Goal: Information Seeking & Learning: Learn about a topic

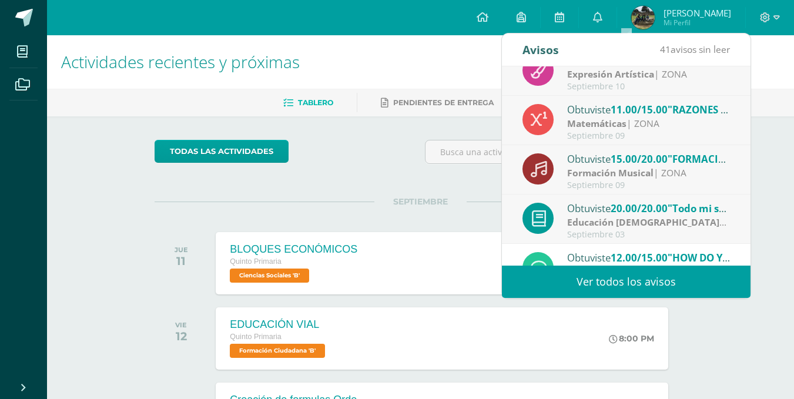
scroll to position [128, 0]
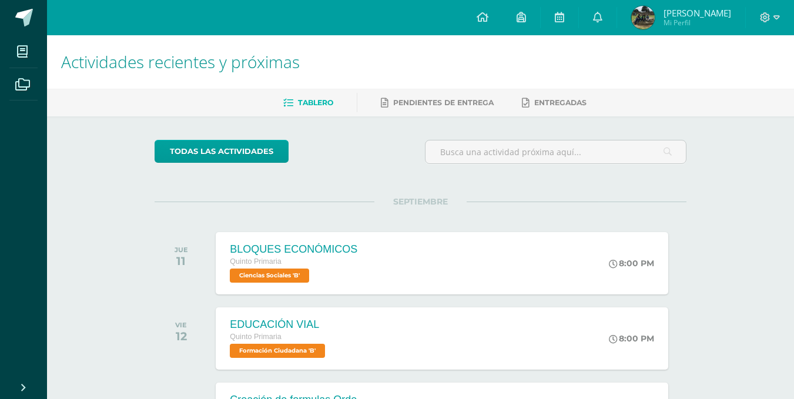
click at [770, 314] on div "Actividades recientes y próximas Tablero Pendientes de entrega Entregadas todas…" at bounding box center [420, 390] width 747 height 710
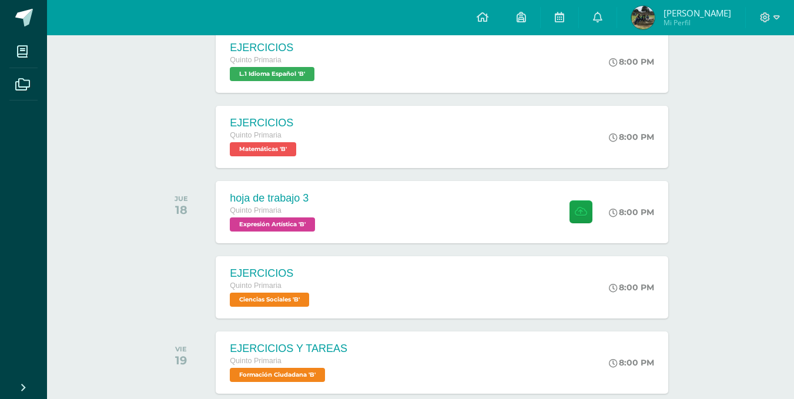
scroll to position [736, 0]
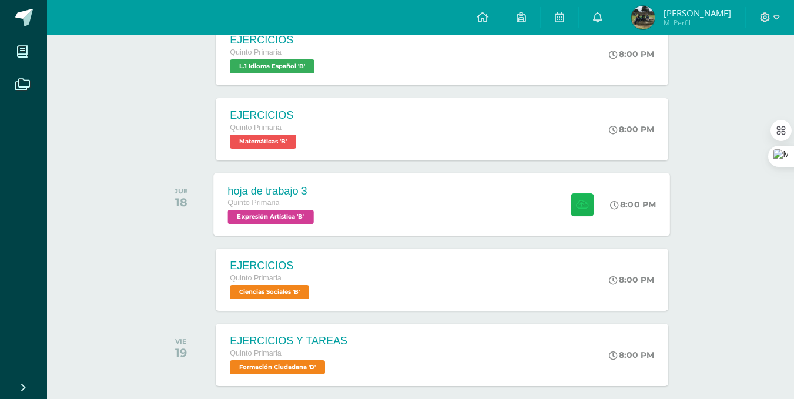
click at [571, 206] on button at bounding box center [582, 204] width 23 height 23
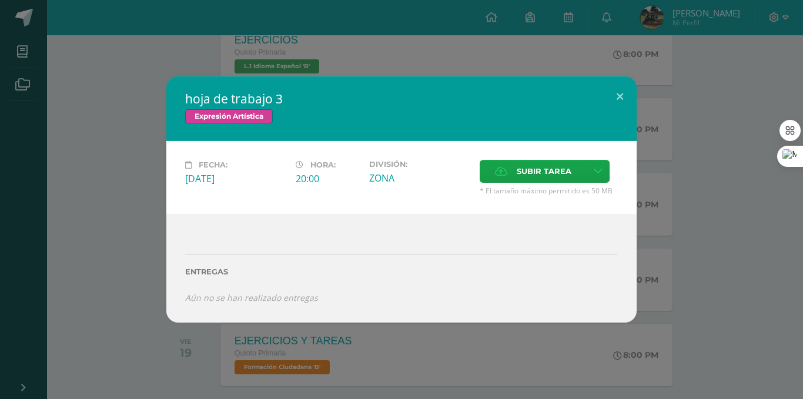
click at [444, 60] on div "hoja de trabajo 3 Expresión Artística Fecha: [DATE] Hora: 20:00 División: Subir…" at bounding box center [401, 199] width 803 height 399
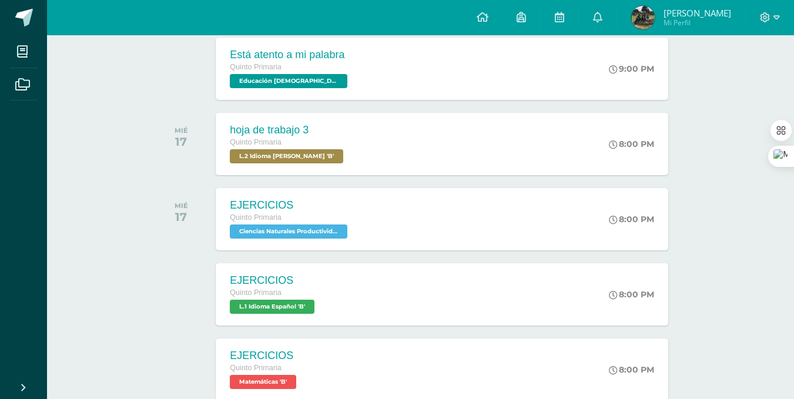
scroll to position [491, 0]
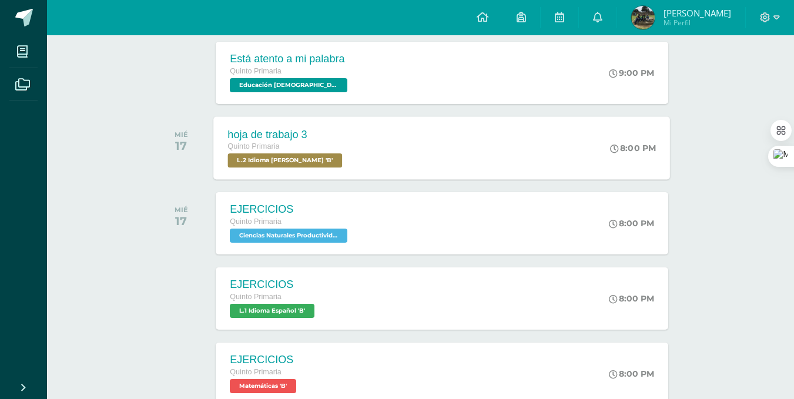
click at [517, 137] on div "hoja de trabajo 3 Quinto Primaria L.2 Idioma [PERSON_NAME] 'B' 8:00 PM hoja de …" at bounding box center [442, 147] width 457 height 63
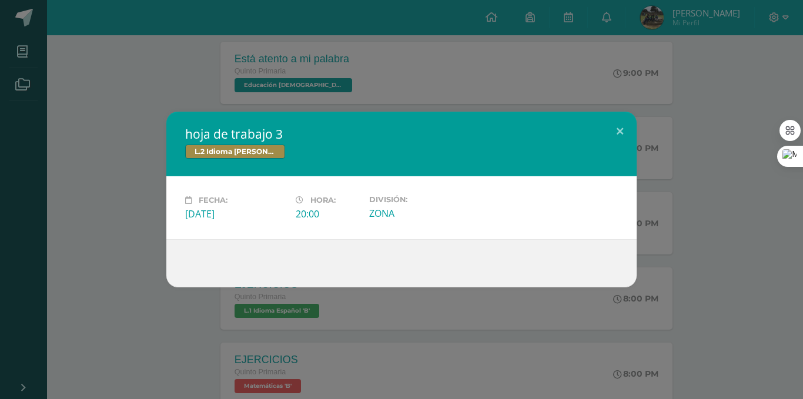
click at [412, 66] on div "hoja de trabajo 3 L.2 Idioma [PERSON_NAME] Fecha: [DATE] Hora: 20:00 División:" at bounding box center [401, 199] width 803 height 399
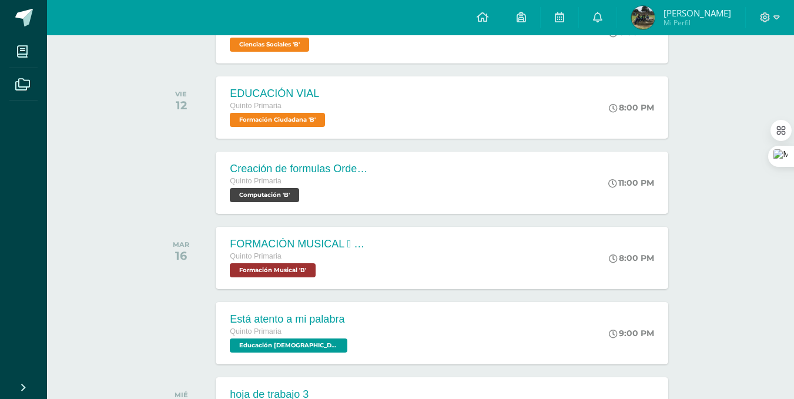
scroll to position [222, 0]
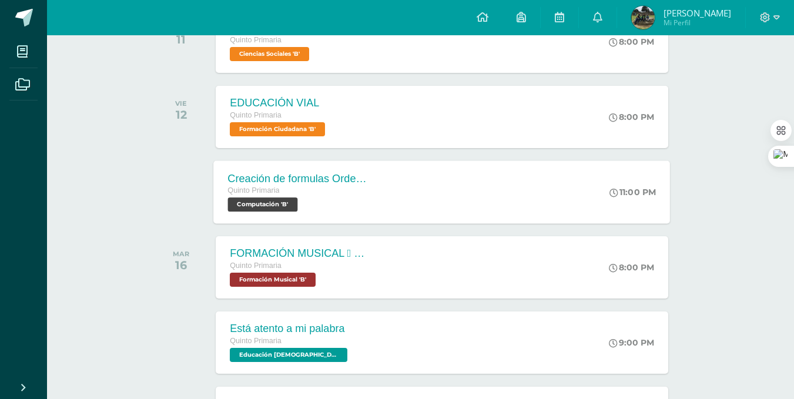
click at [615, 185] on div "11:00 PM" at bounding box center [639, 191] width 63 height 63
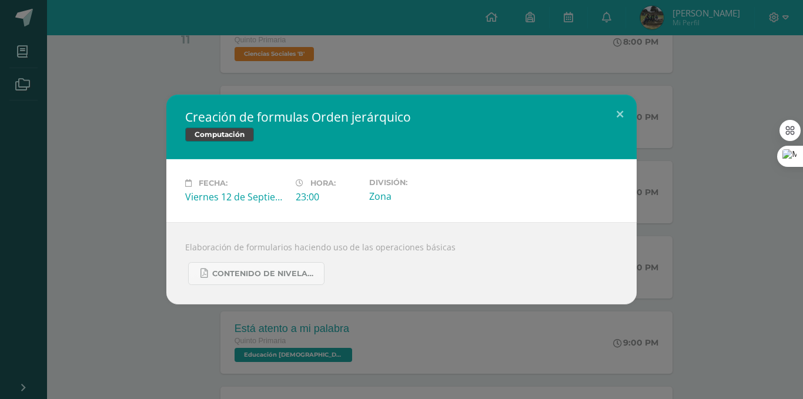
click at [190, 247] on div "Elaboración de formularios haciendo uso de las operaciones básicas Contenido de…" at bounding box center [401, 263] width 470 height 82
drag, startPoint x: 414, startPoint y: 246, endPoint x: 448, endPoint y: 246, distance: 33.5
click at [446, 246] on div "Elaboración de formularios haciendo uso de las operaciones básicas Contenido de…" at bounding box center [401, 263] width 470 height 82
click at [364, 79] on div "Creación de formulas Orden jerárquico Computación Fecha: [DATE] Hora: 23:00 Div…" at bounding box center [401, 199] width 803 height 399
